Goal: Navigation & Orientation: Find specific page/section

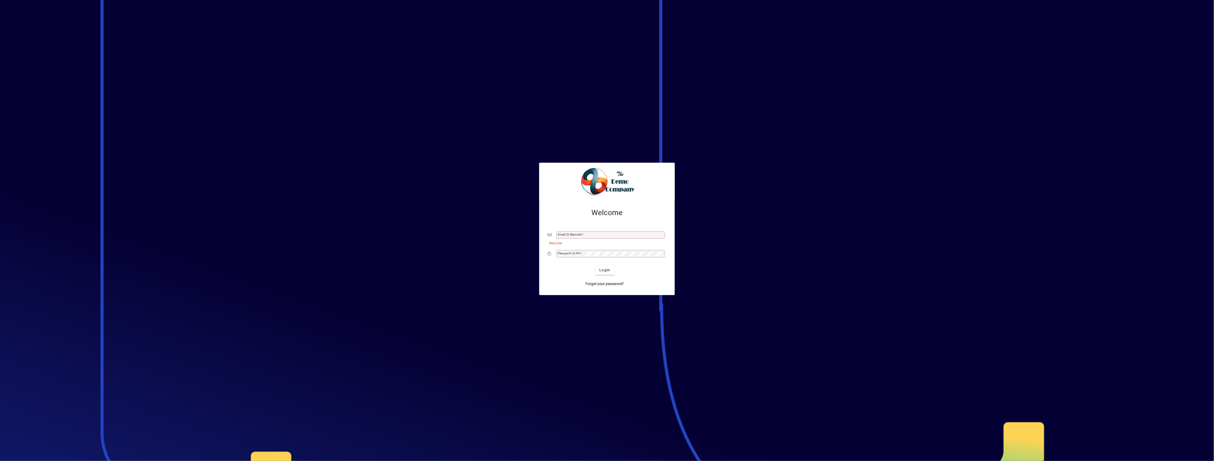
click at [590, 232] on div "Email or Barcode" at bounding box center [611, 234] width 109 height 7
click at [587, 236] on input "Email or Barcode" at bounding box center [611, 235] width 107 height 4
type input "**********"
click at [595, 265] on button "Login" at bounding box center [604, 270] width 19 height 10
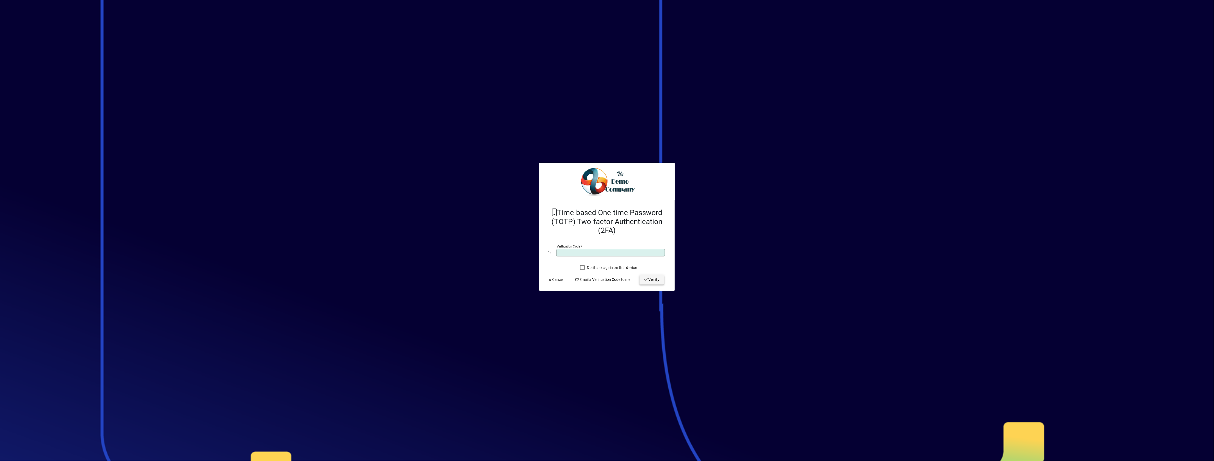
type input "******"
click at [657, 279] on span "Verify" at bounding box center [652, 280] width 16 height 6
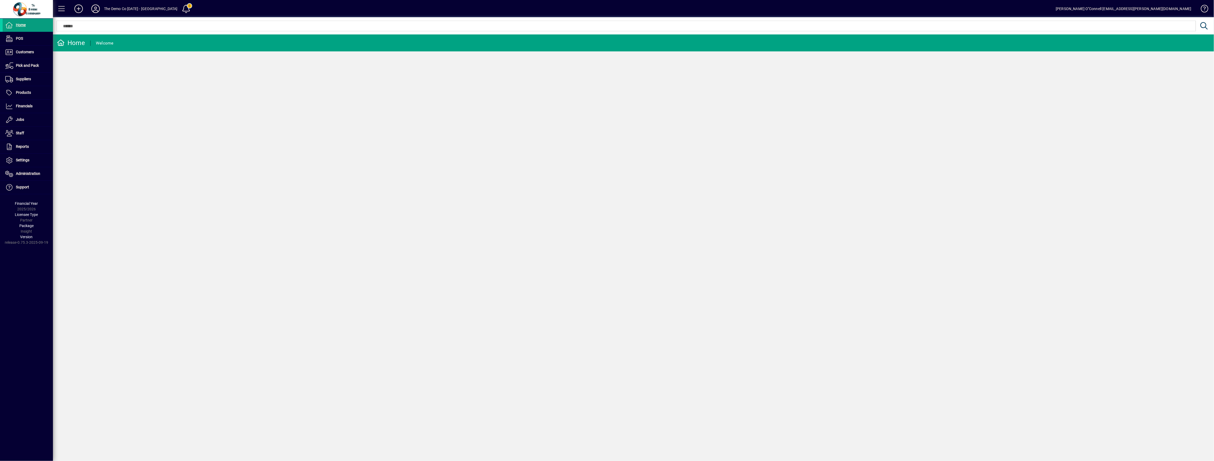
drag, startPoint x: 874, startPoint y: 146, endPoint x: 883, endPoint y: 160, distance: 16.7
click at [874, 147] on div "Home Welcome" at bounding box center [634, 247] width 1162 height 426
drag, startPoint x: 859, startPoint y: 234, endPoint x: 810, endPoint y: 227, distance: 49.1
click at [854, 233] on div "Home Welcome" at bounding box center [634, 247] width 1162 height 426
drag, startPoint x: 919, startPoint y: 245, endPoint x: 806, endPoint y: 214, distance: 117.5
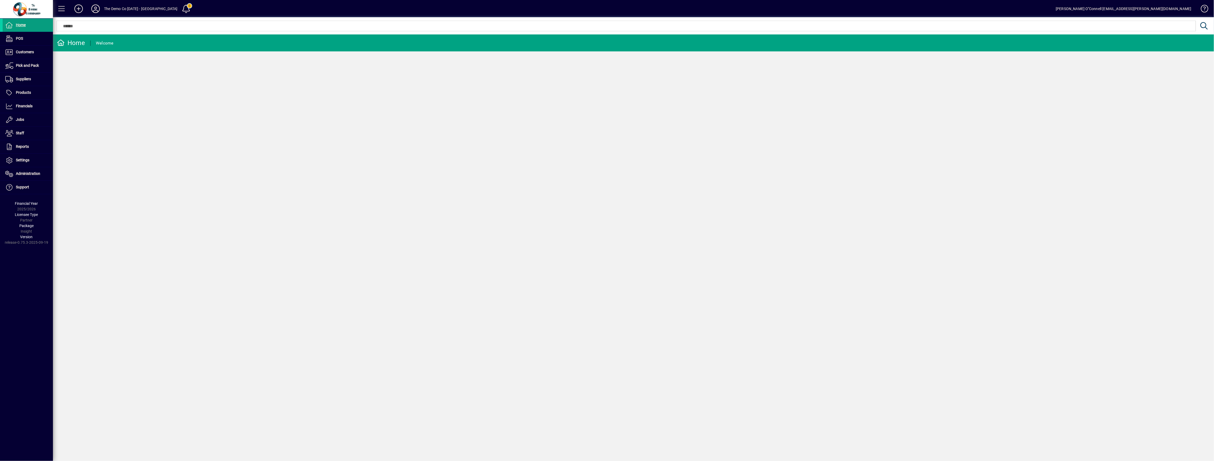
click at [879, 244] on div "Home Welcome" at bounding box center [634, 247] width 1162 height 426
drag, startPoint x: 928, startPoint y: 288, endPoint x: 977, endPoint y: 267, distance: 53.4
click at [978, 268] on div "Home Welcome" at bounding box center [634, 247] width 1162 height 426
drag, startPoint x: 976, startPoint y: 264, endPoint x: 689, endPoint y: 264, distance: 287.6
click at [958, 263] on div "Home Welcome" at bounding box center [634, 247] width 1162 height 426
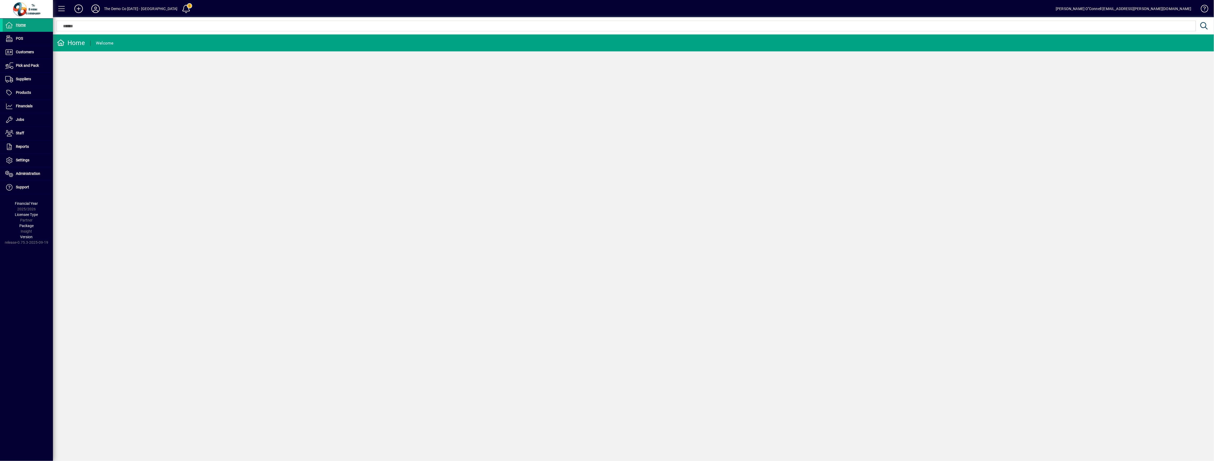
drag, startPoint x: 689, startPoint y: 264, endPoint x: 737, endPoint y: 246, distance: 52.1
click at [697, 260] on div "Home Welcome" at bounding box center [634, 247] width 1162 height 426
drag, startPoint x: 835, startPoint y: 266, endPoint x: 1185, endPoint y: 249, distance: 350.0
click at [1165, 279] on div "Home Welcome" at bounding box center [634, 247] width 1162 height 426
drag, startPoint x: 1192, startPoint y: 248, endPoint x: 1214, endPoint y: 256, distance: 23.8
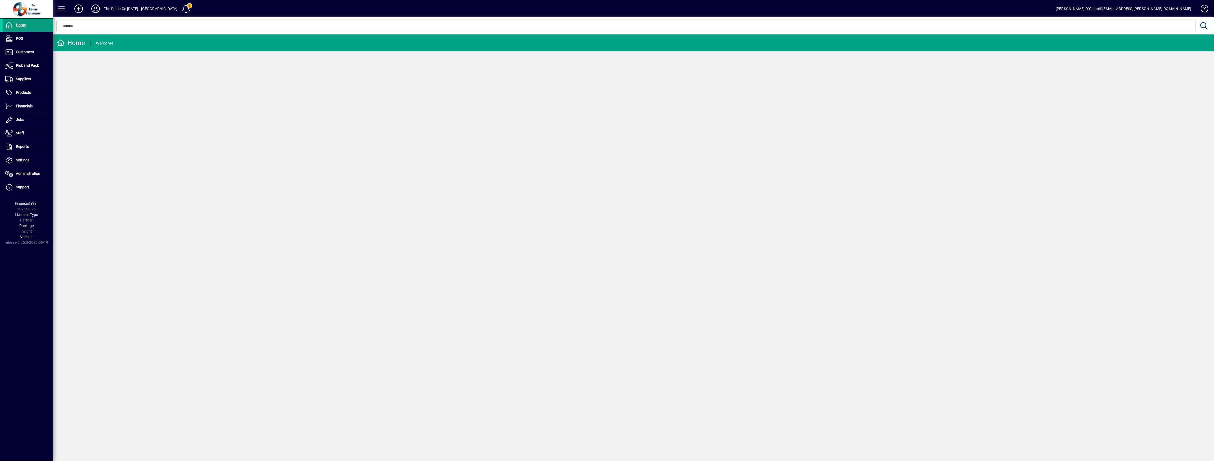
click at [1214, 254] on div "Home Welcome" at bounding box center [634, 247] width 1162 height 426
drag, startPoint x: 1138, startPoint y: 127, endPoint x: 957, endPoint y: 62, distance: 192.8
click at [957, 62] on div "Home Welcome" at bounding box center [634, 247] width 1162 height 426
drag, startPoint x: 942, startPoint y: 70, endPoint x: 1189, endPoint y: 58, distance: 247.4
click at [1051, 60] on div "Home Welcome" at bounding box center [634, 247] width 1162 height 426
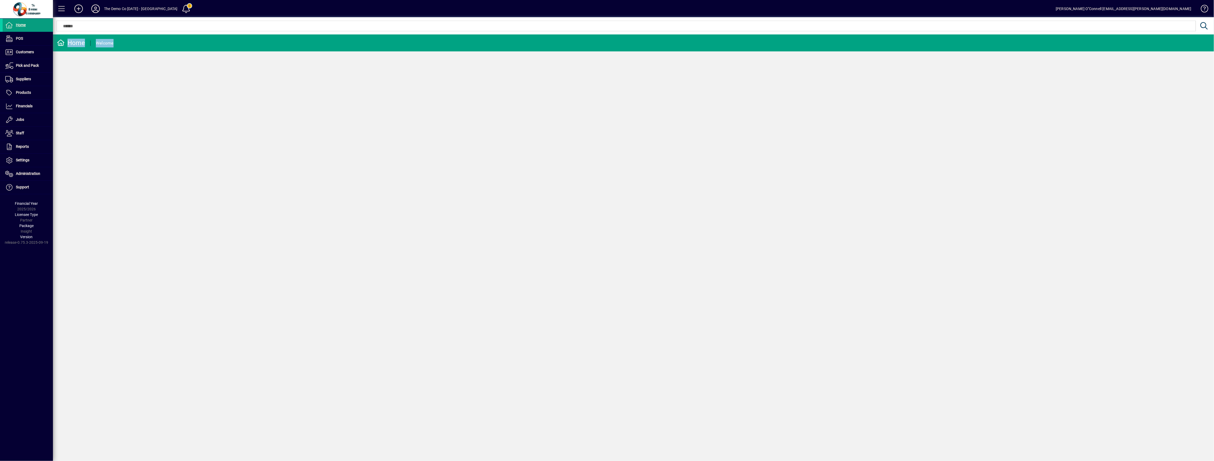
click at [165, 77] on div "Home Welcome" at bounding box center [634, 247] width 1162 height 426
click at [95, 8] on icon at bounding box center [95, 9] width 11 height 8
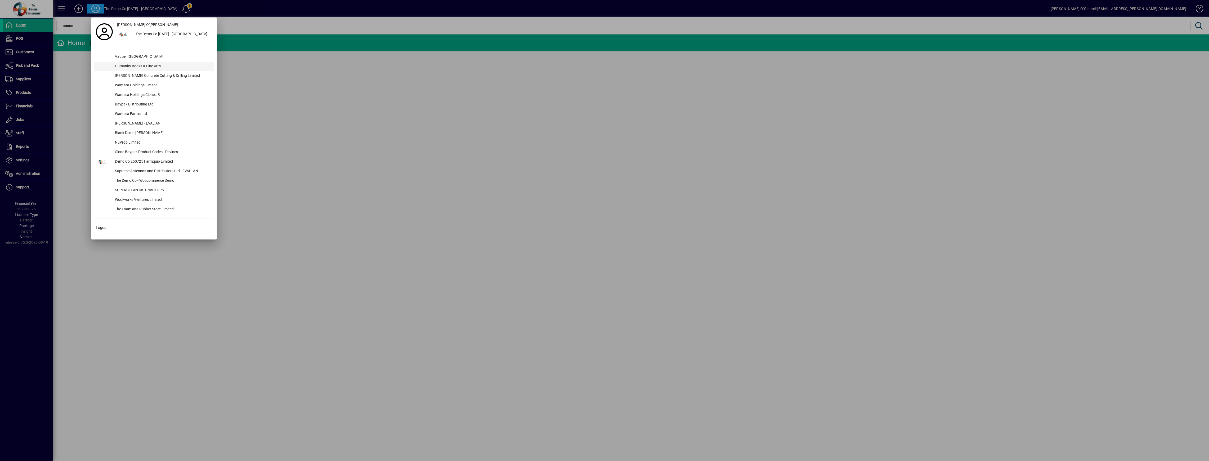
click at [138, 66] on div "Humanity Books & Fine Arts" at bounding box center [163, 67] width 104 height 10
